Goal: Transaction & Acquisition: Purchase product/service

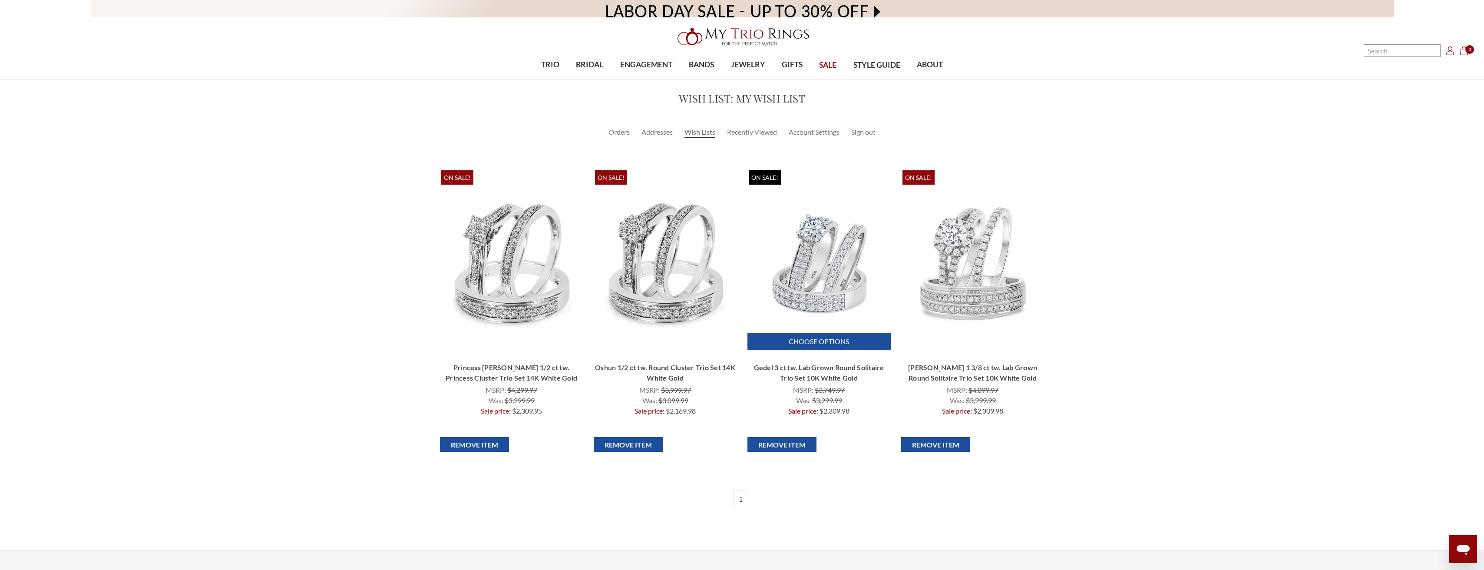
click at [798, 268] on img "Gedel 3 ct tw. Lab Grown Round Solitaire Trio Set 10K White Gold, Was:\a$3,299.…" at bounding box center [818, 262] width 139 height 139
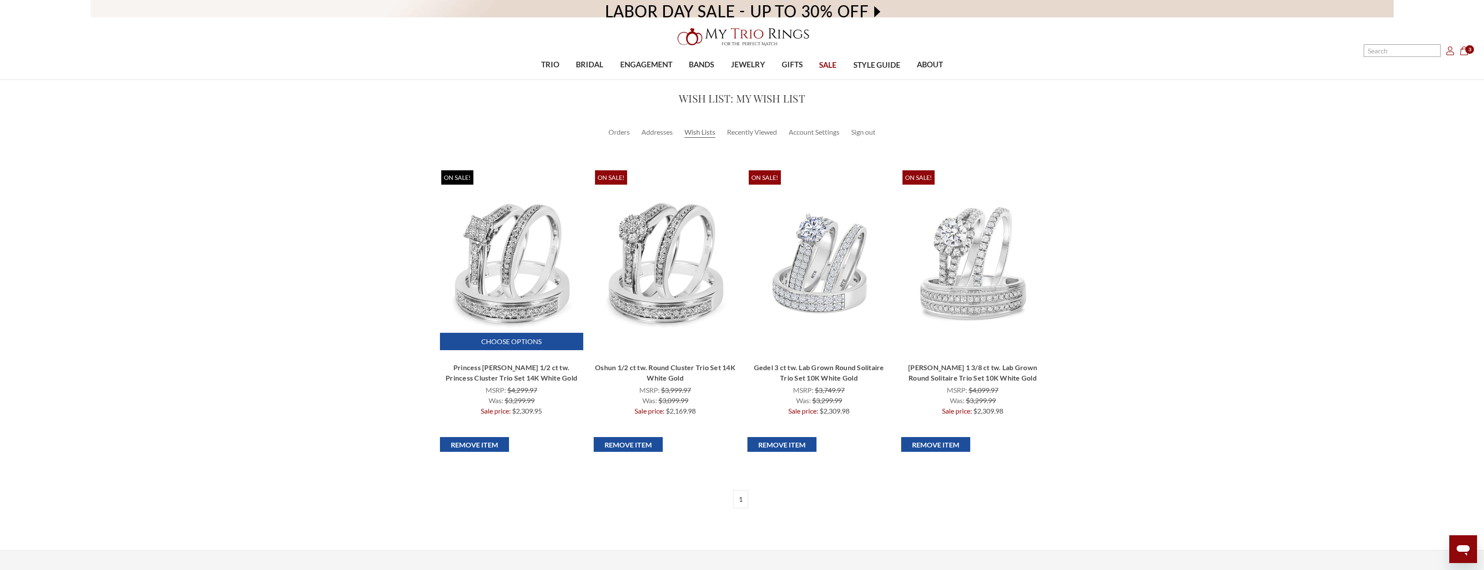
click at [517, 255] on img "Princess Oshun 1/2 ct tw. Princess Cluster Trio Set 14K White Gold, Was:\a$3,29…" at bounding box center [511, 263] width 139 height 137
